Goal: Transaction & Acquisition: Purchase product/service

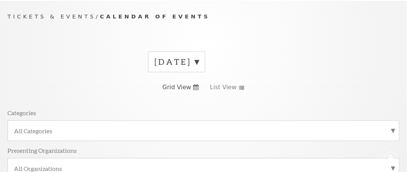
scroll to position [63, 0]
click at [199, 58] on label "September 2025" at bounding box center [177, 61] width 44 height 12
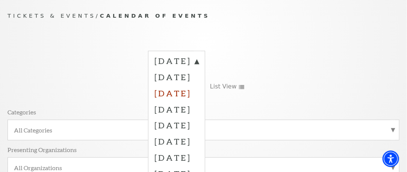
click at [199, 94] on label "November 2025" at bounding box center [177, 93] width 44 height 16
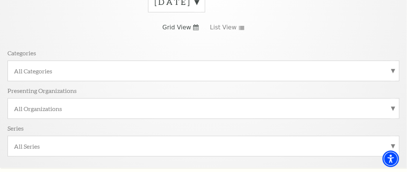
scroll to position [138, 0]
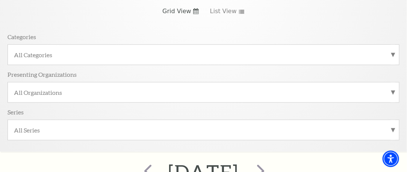
click at [65, 60] on div "All Categories" at bounding box center [204, 54] width 392 height 21
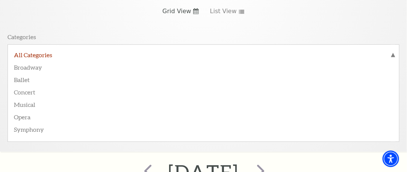
click at [44, 52] on label "All Categories" at bounding box center [203, 56] width 379 height 10
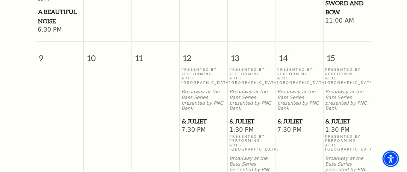
scroll to position [665, 0]
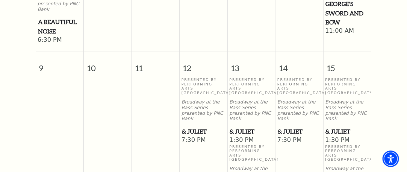
click at [287, 127] on span "& Juliet" at bounding box center [299, 131] width 43 height 9
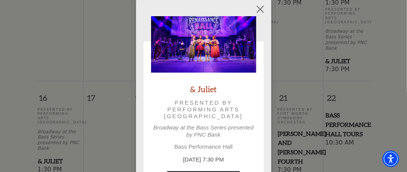
scroll to position [853, 0]
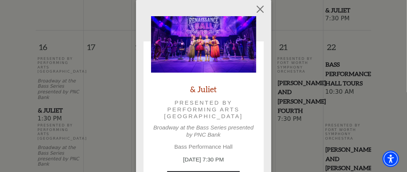
click at [215, 113] on p "Presented by Performing Arts Fort Worth" at bounding box center [204, 109] width 84 height 21
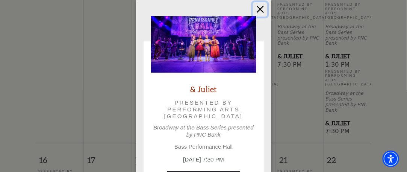
click at [258, 2] on button "Close" at bounding box center [260, 9] width 14 height 14
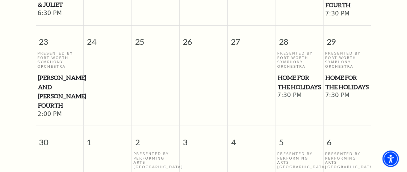
scroll to position [1041, 0]
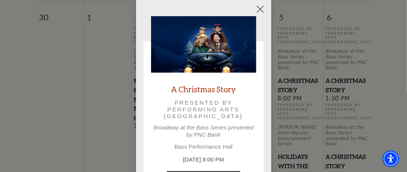
scroll to position [1154, 0]
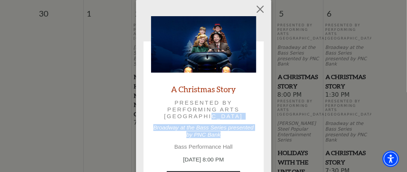
drag, startPoint x: 267, startPoint y: 118, endPoint x: 267, endPoint y: 134, distance: 15.8
click at [267, 134] on div "Empty heading A Christmas Story Presented by Performing Arts Fort Worth Broadwa…" at bounding box center [203, 107] width 135 height 214
click at [259, 9] on button "Close" at bounding box center [260, 9] width 14 height 14
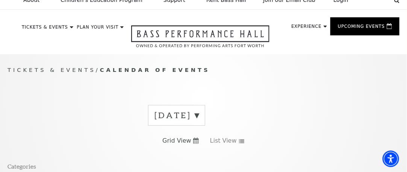
scroll to position [0, 0]
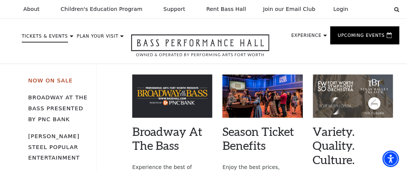
click at [44, 80] on link "Now On Sale" at bounding box center [50, 80] width 44 height 6
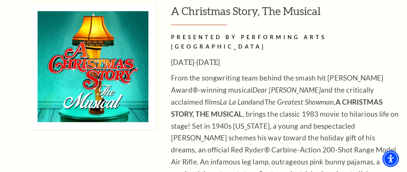
scroll to position [3234, 0]
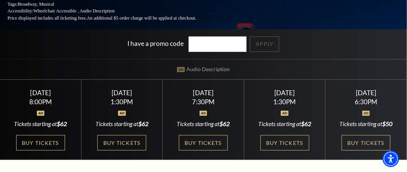
scroll to position [150, 0]
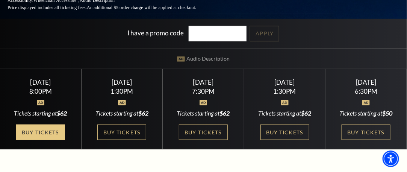
click at [47, 125] on link "Buy Tickets" at bounding box center [40, 131] width 49 height 15
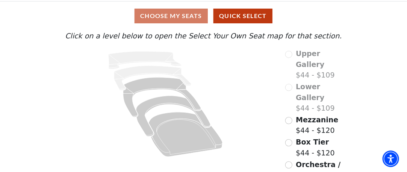
scroll to position [61, 0]
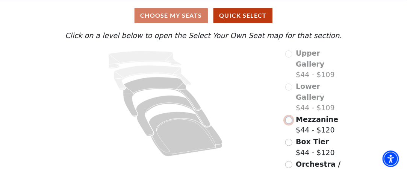
click at [289, 117] on input "Mezzanine$44 - $120\a" at bounding box center [288, 120] width 7 height 7
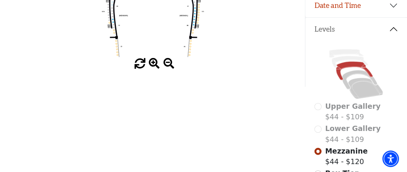
scroll to position [147, 0]
click at [347, 70] on icon at bounding box center [355, 71] width 37 height 19
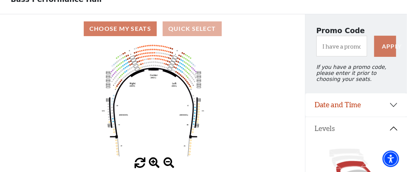
scroll to position [35, 0]
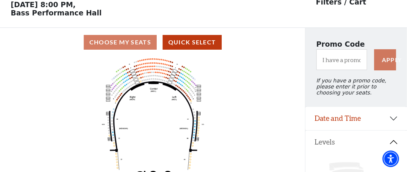
click at [123, 44] on div "Choose My Seats Quick Select" at bounding box center [152, 42] width 305 height 15
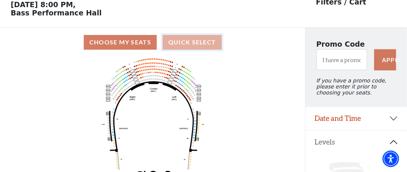
click at [197, 48] on button "Quick Select" at bounding box center [192, 42] width 59 height 15
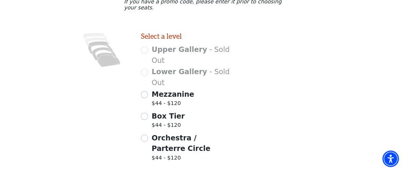
scroll to position [226, 0]
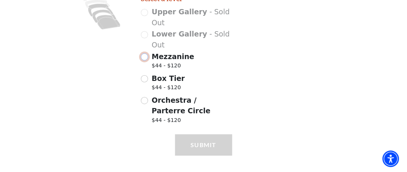
click at [146, 61] on input "Mezzanine $44 - $120" at bounding box center [144, 56] width 7 height 7
radio input "true"
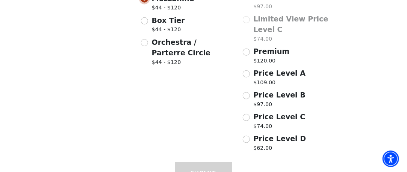
scroll to position [298, 0]
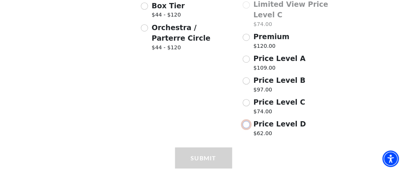
click at [245, 121] on input "Price Level D $62.00" at bounding box center [246, 124] width 7 height 7
radio input "true"
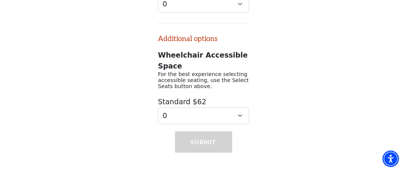
scroll to position [513, 0]
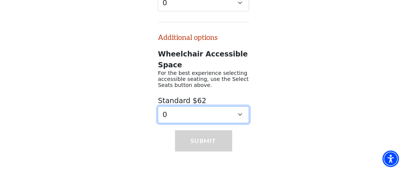
click at [240, 106] on select "0 1 2 3 4 5 6 7" at bounding box center [203, 114] width 91 height 17
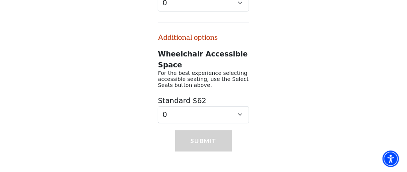
click at [325, 70] on div "Number of Seats Select a number of seats for each ticket type, then click the "…" at bounding box center [203, 24] width 407 height 197
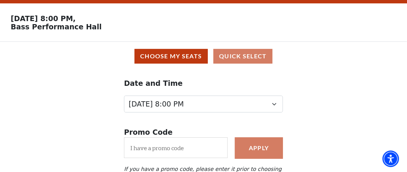
scroll to position [0, 0]
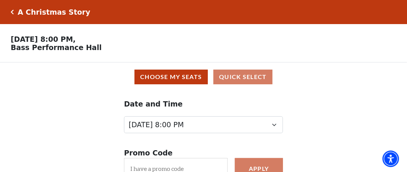
click at [12, 11] on icon "Click here to go back to filters" at bounding box center [12, 11] width 3 height 5
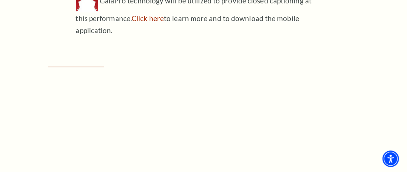
scroll to position [677, 0]
